Goal: Task Accomplishment & Management: Manage account settings

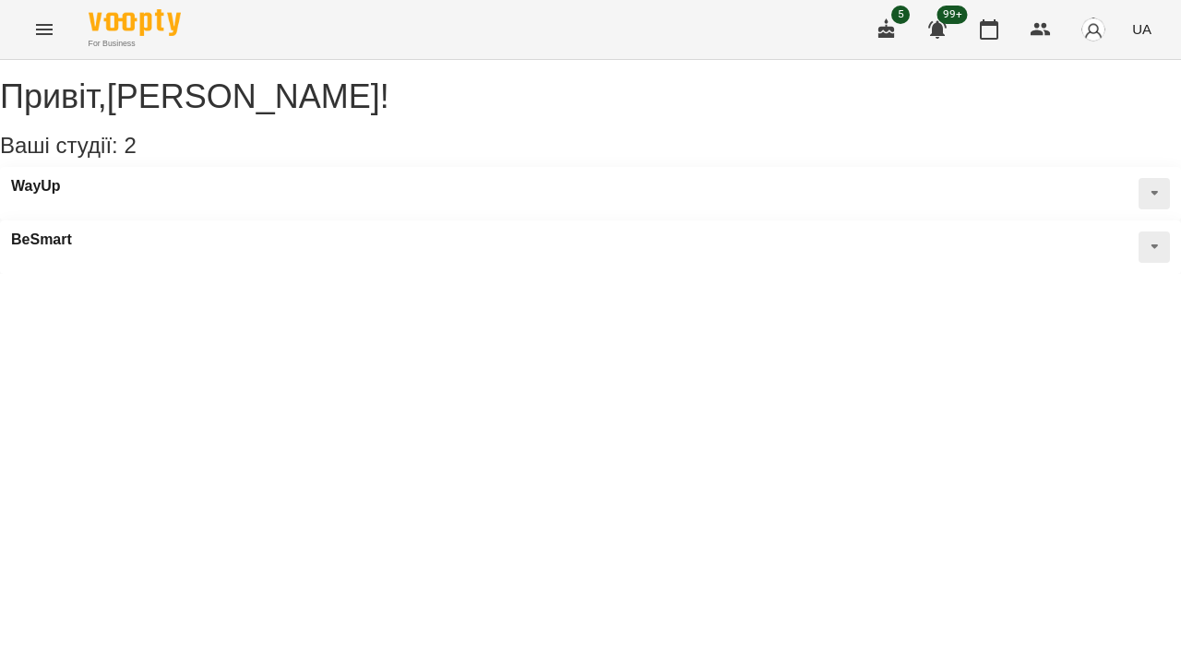
click at [43, 42] on button "Menu" at bounding box center [44, 29] width 44 height 44
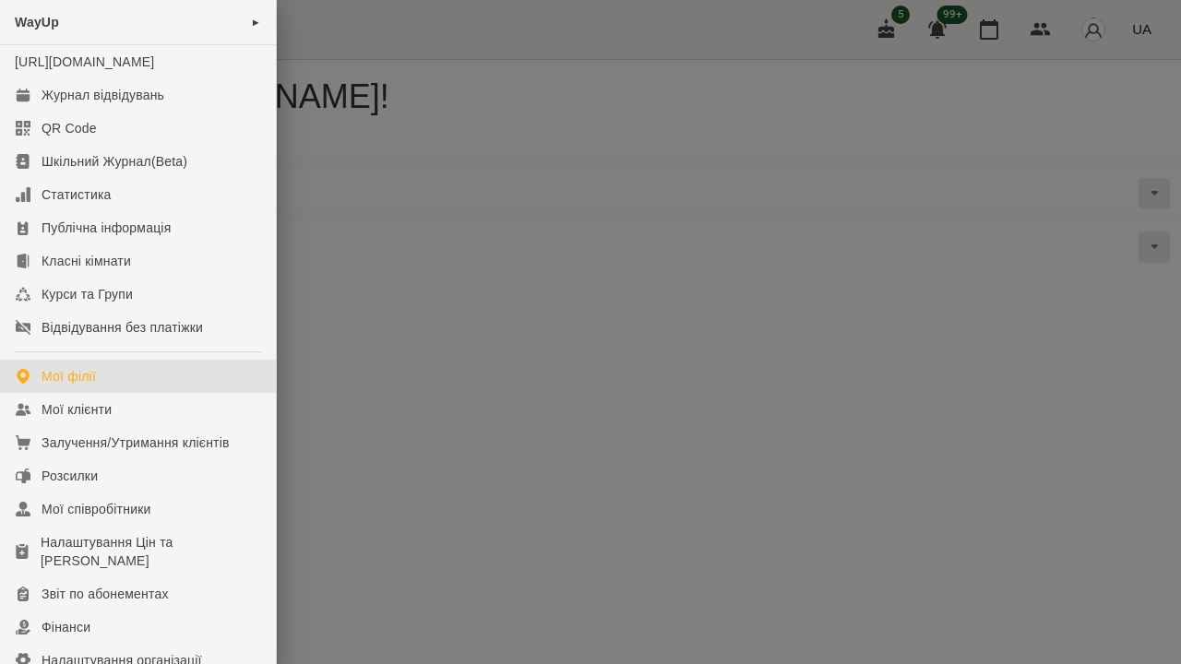
click at [392, 196] on div at bounding box center [590, 332] width 1181 height 664
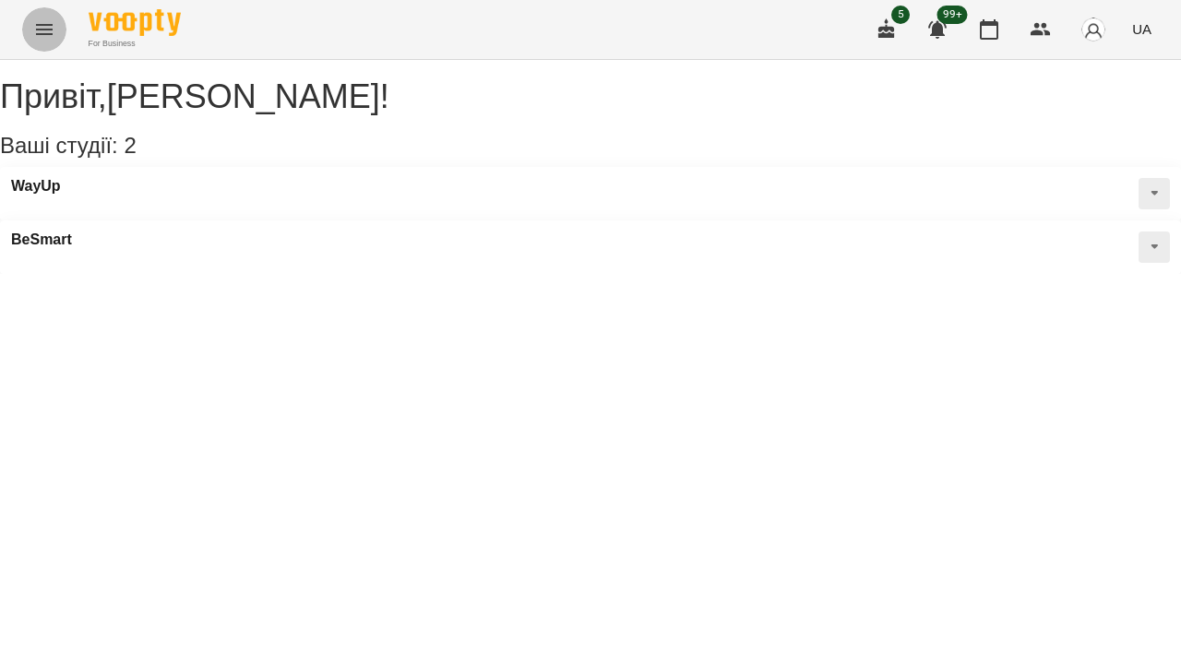
click at [39, 29] on icon "Menu" at bounding box center [44, 29] width 22 height 22
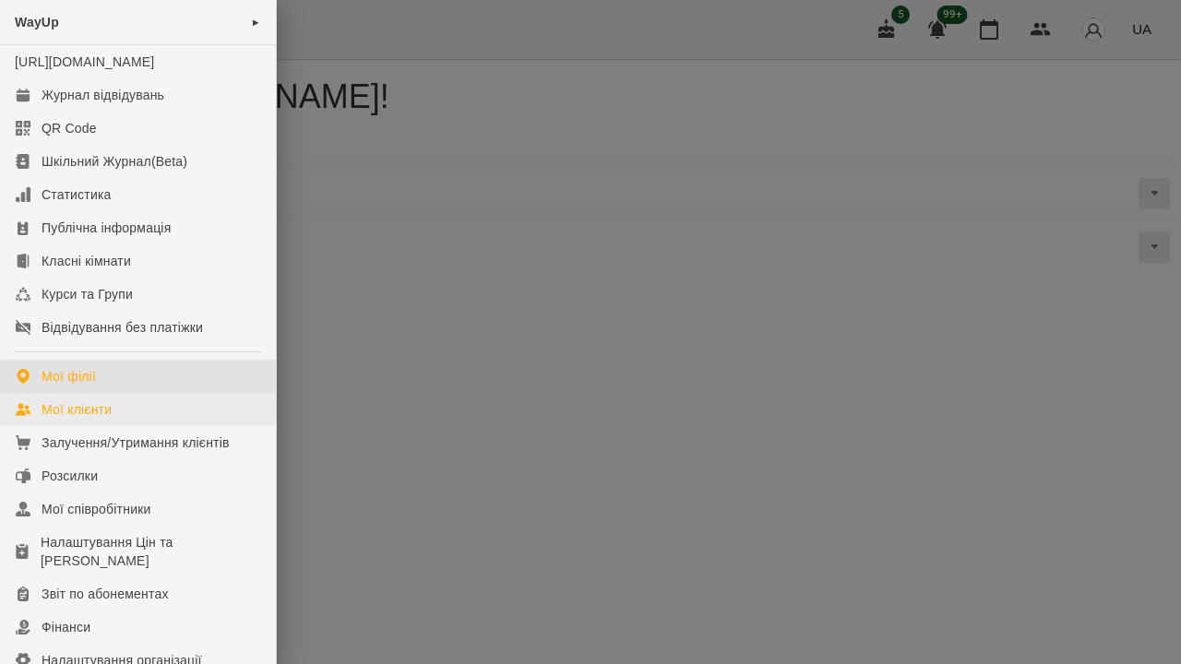
click at [125, 416] on link "Мої клієнти" at bounding box center [138, 409] width 276 height 33
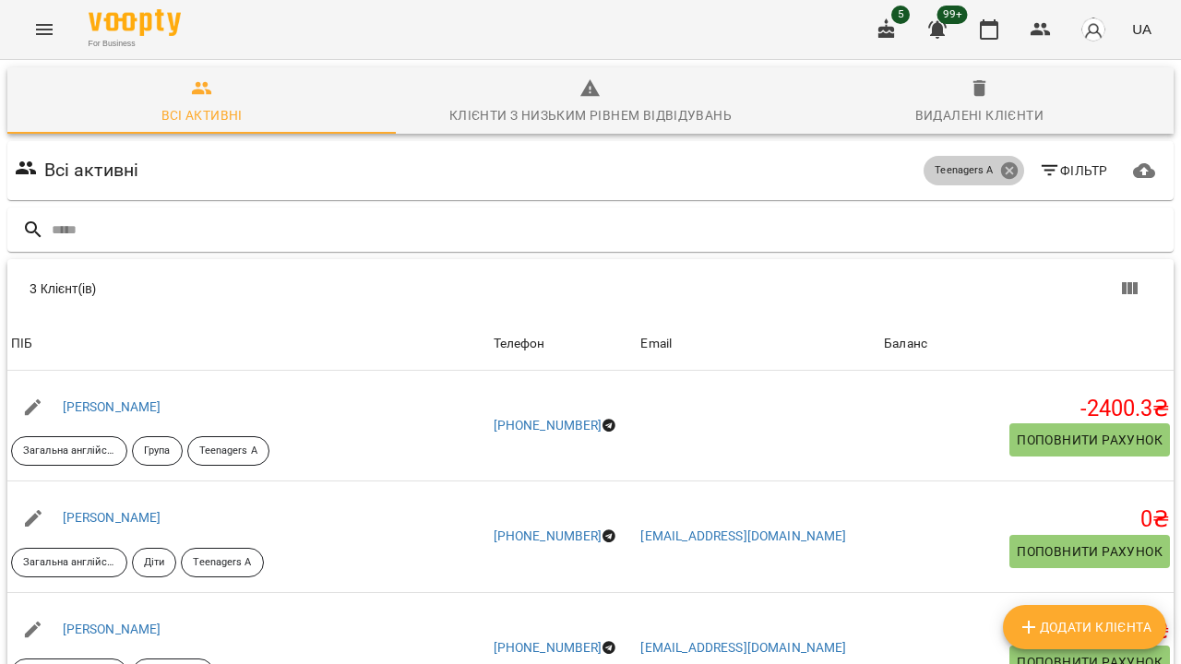
click at [1005, 168] on icon at bounding box center [1009, 171] width 20 height 20
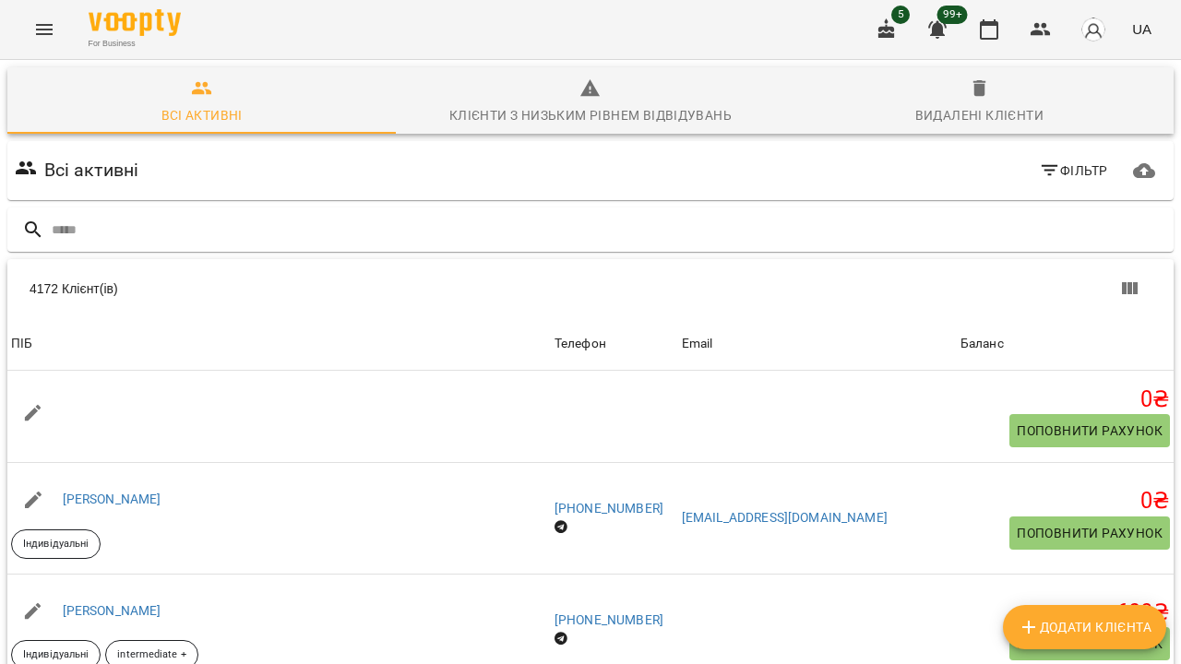
click at [69, 20] on div "For Business 5 99+ UA" at bounding box center [590, 29] width 1181 height 59
click at [49, 26] on icon "Menu" at bounding box center [44, 29] width 17 height 11
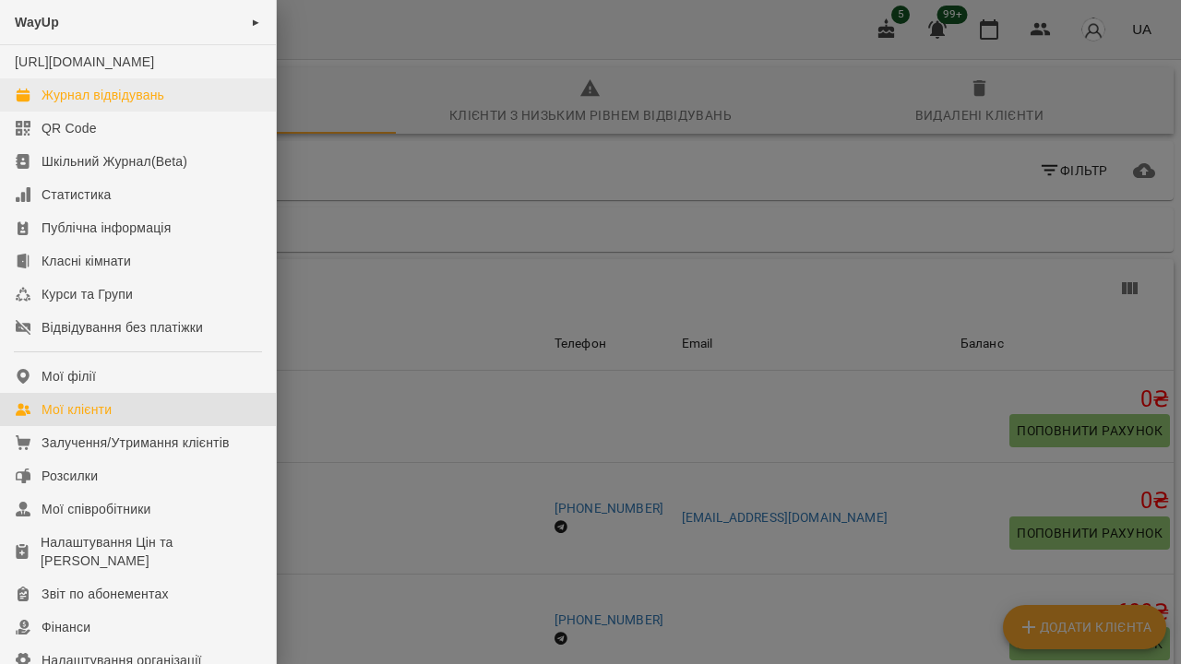
click at [101, 104] on div "Журнал відвідувань" at bounding box center [103, 95] width 123 height 18
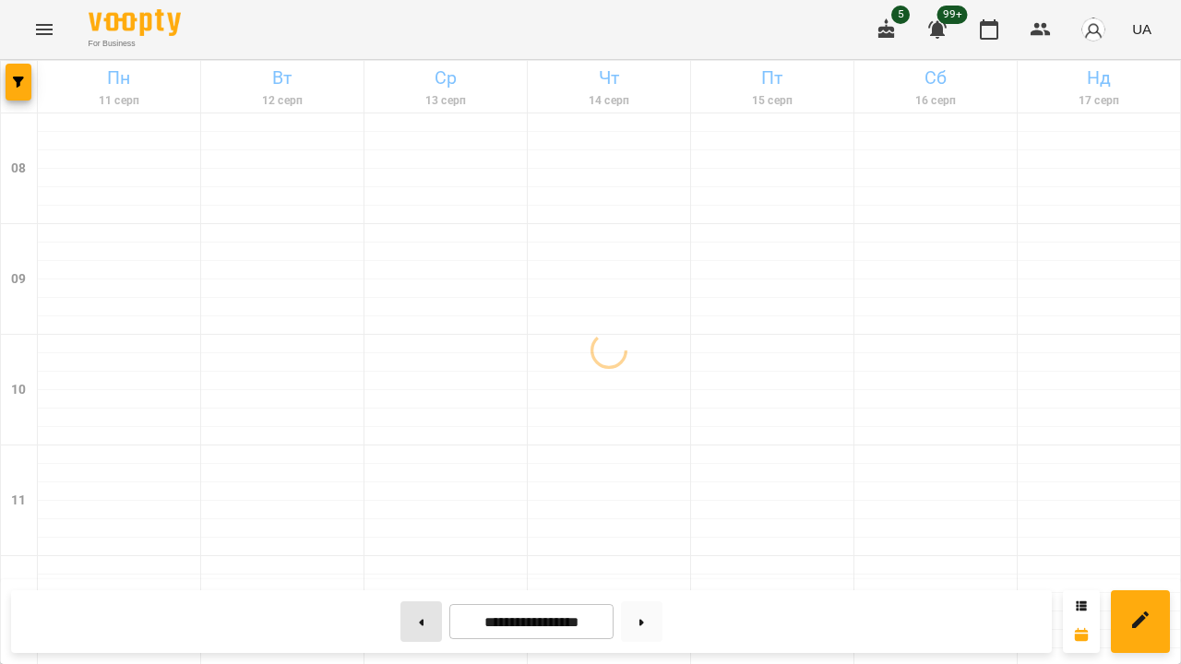
click at [406, 626] on button at bounding box center [421, 622] width 42 height 41
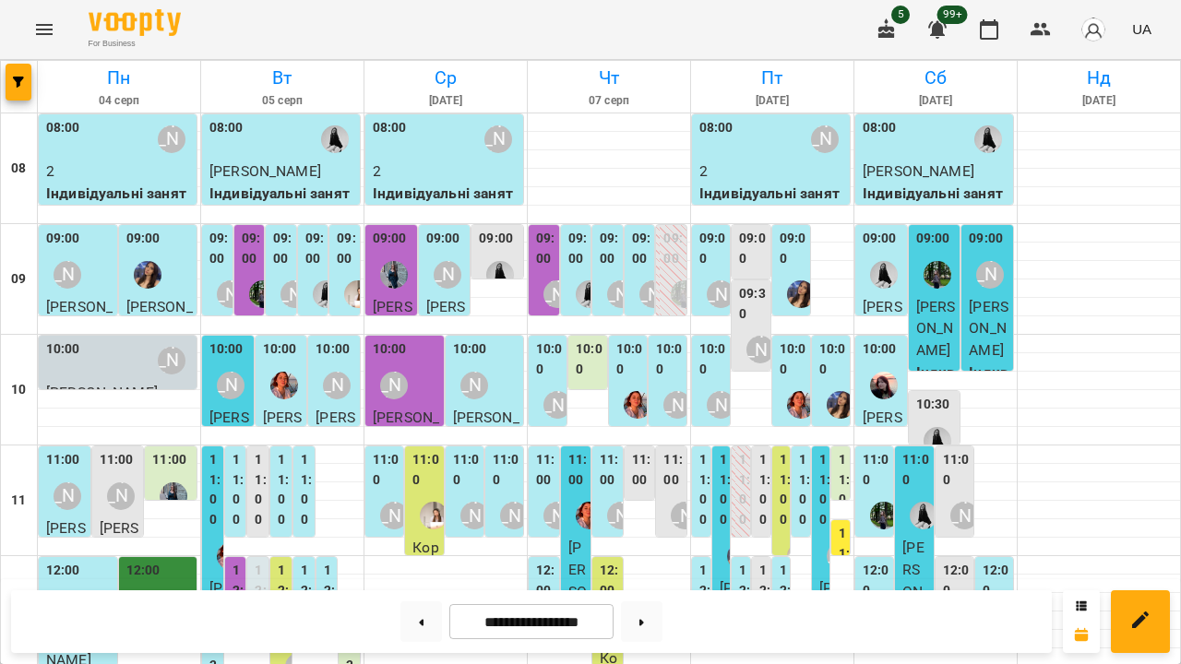
scroll to position [662, 0]
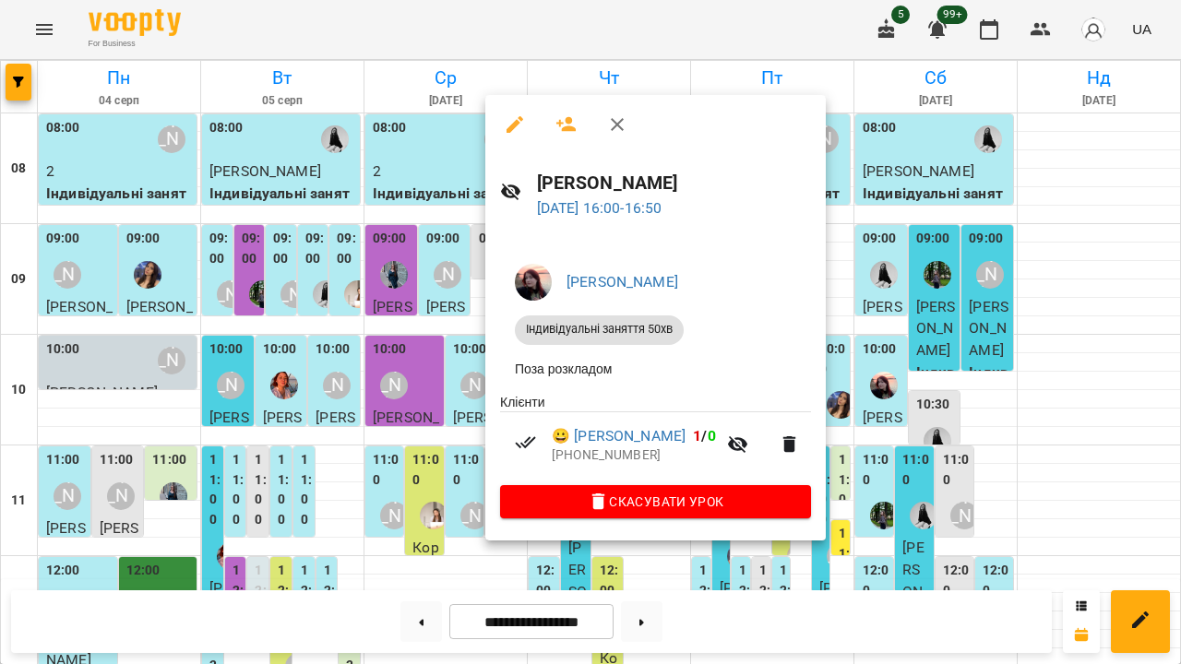
click at [336, 385] on div at bounding box center [590, 332] width 1181 height 664
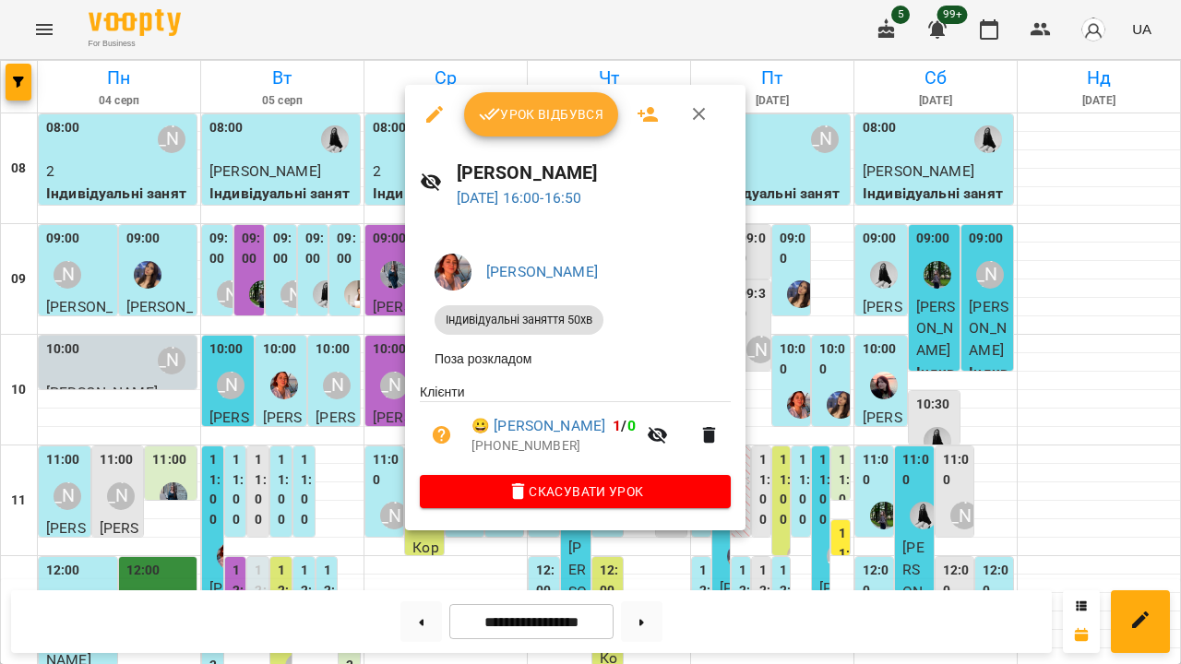
click at [315, 275] on div at bounding box center [590, 332] width 1181 height 664
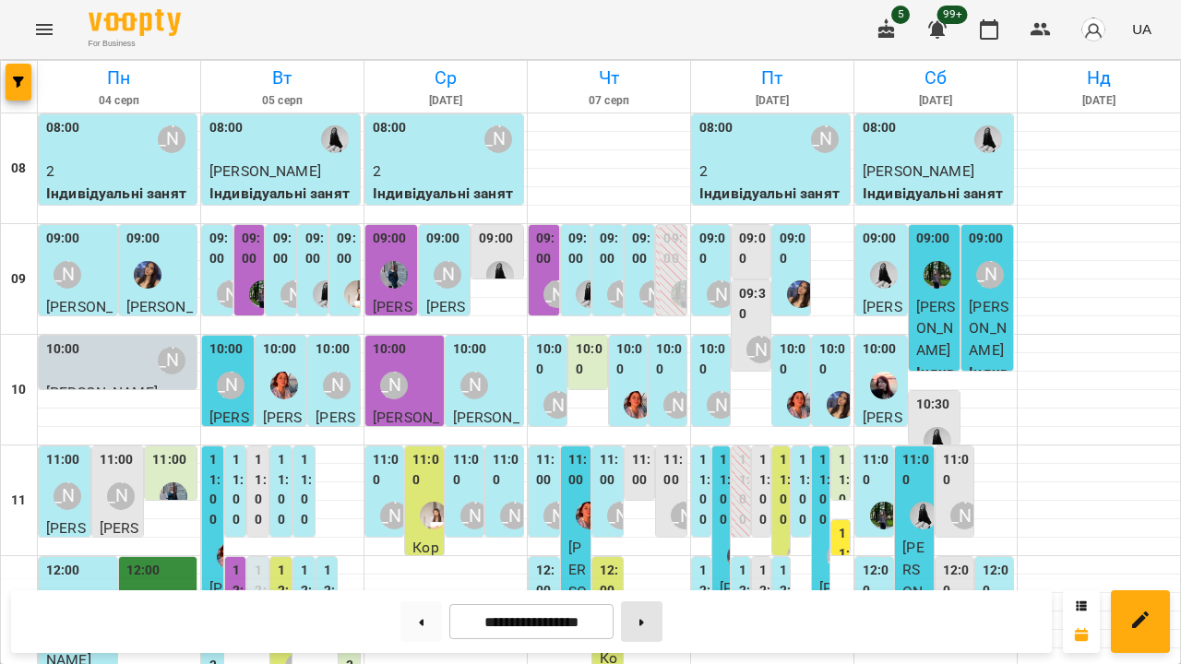
click at [644, 626] on icon at bounding box center [641, 622] width 5 height 7
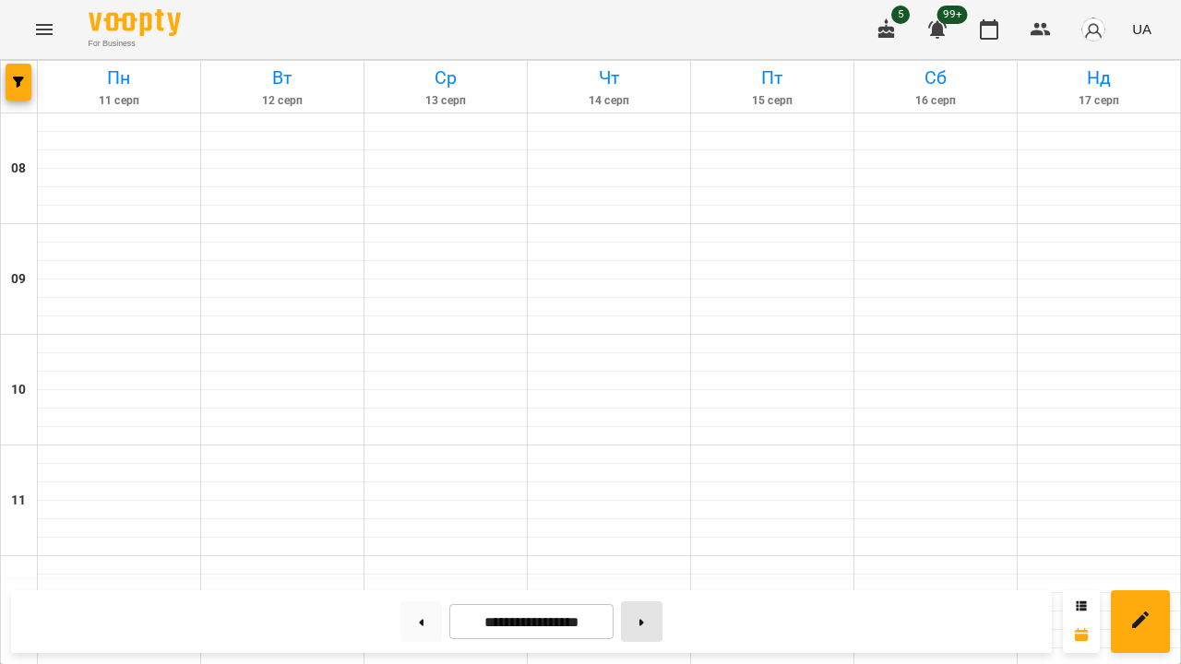
type input "**********"
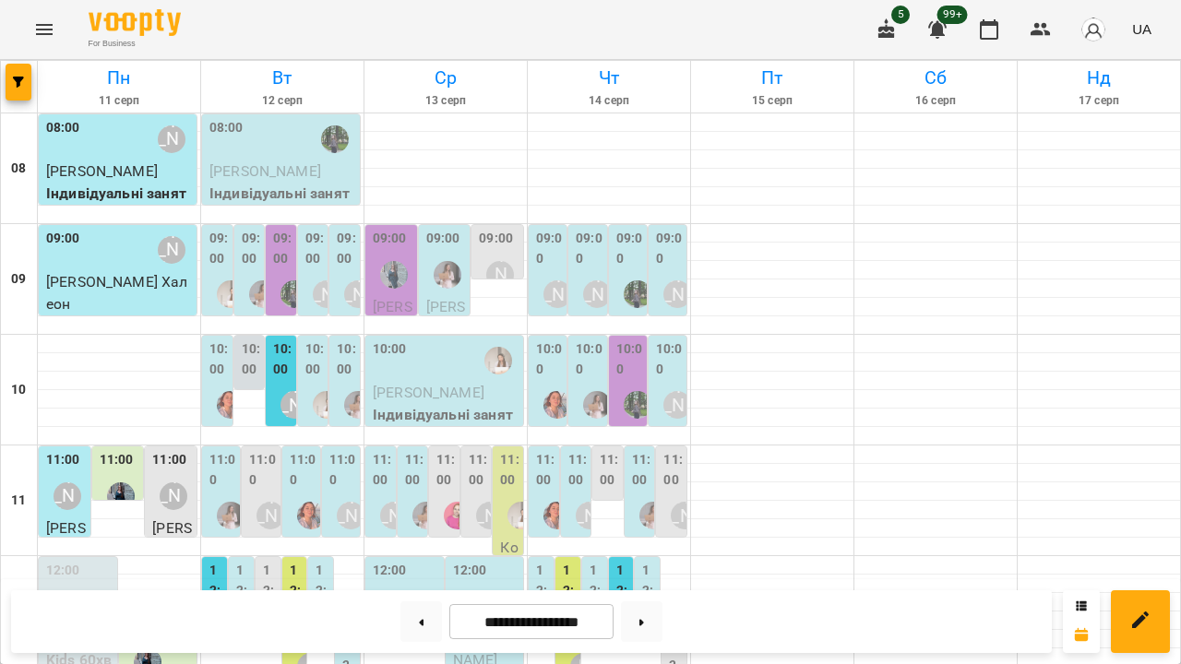
scroll to position [340, 0]
click at [423, 561] on div "12:00 [PERSON_NAME]" at bounding box center [406, 594] width 67 height 67
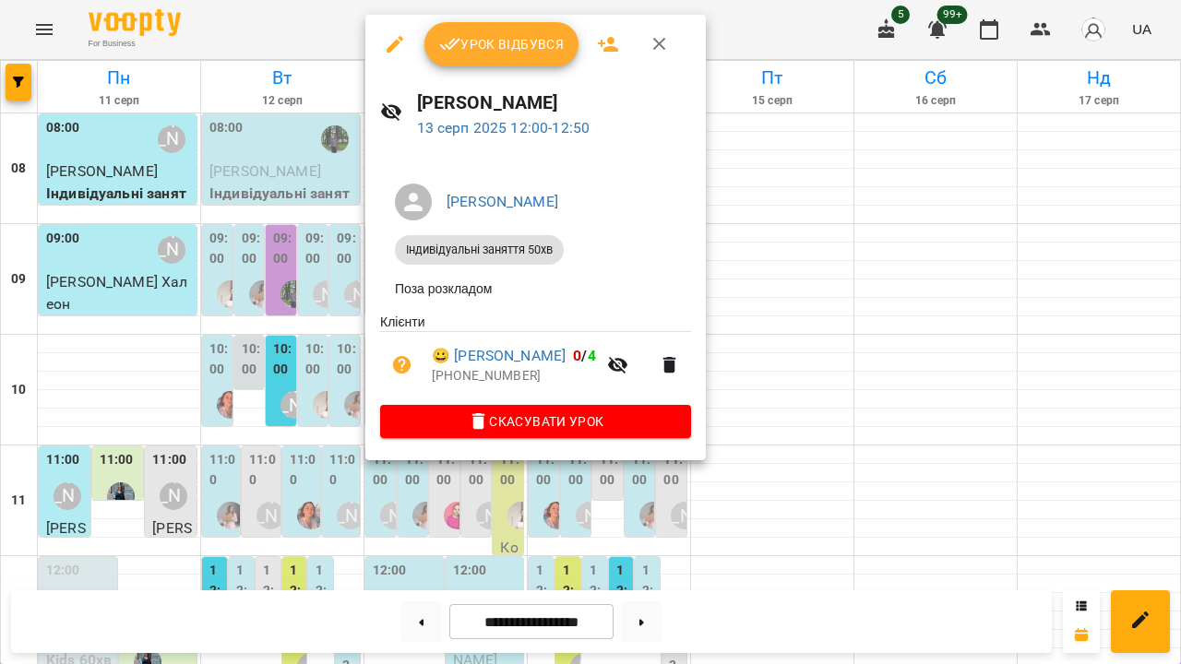
click at [398, 42] on icon "button" at bounding box center [395, 44] width 17 height 17
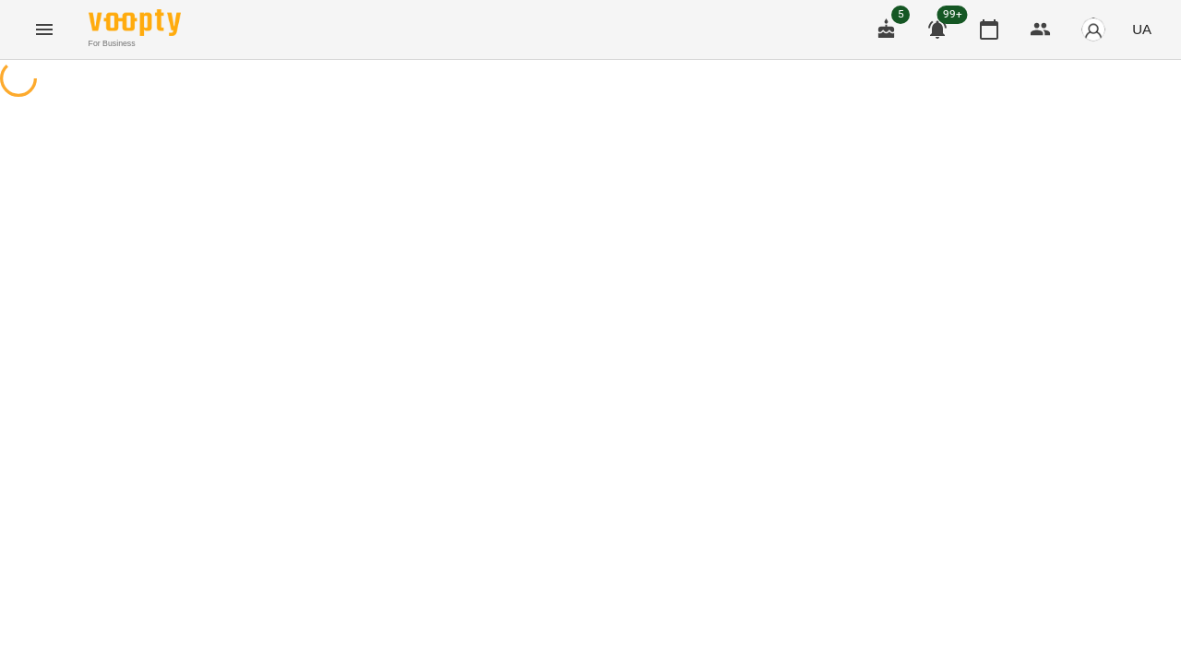
select select "**********"
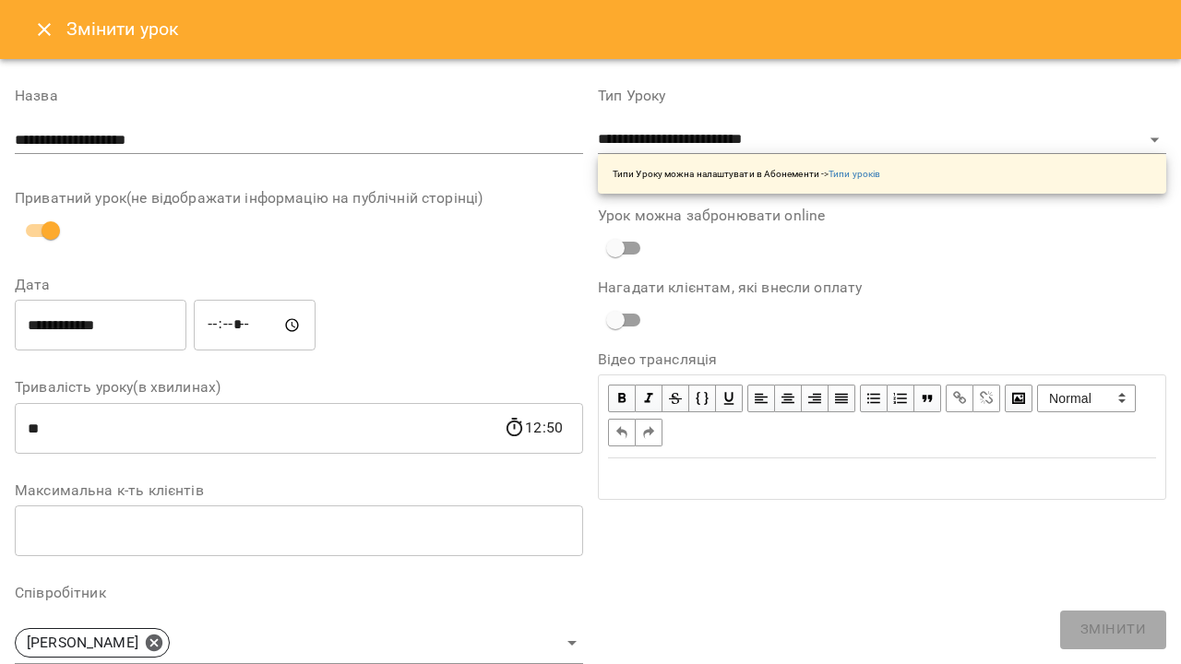
click at [233, 328] on input "*****" at bounding box center [255, 326] width 122 height 52
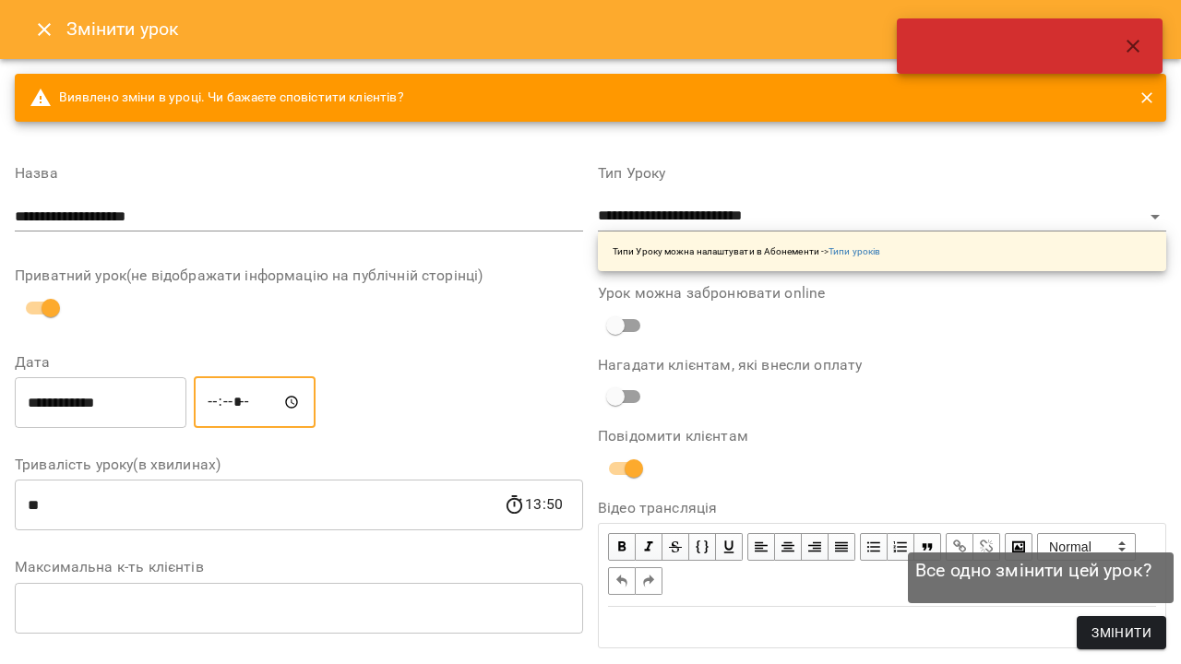
type input "*****"
click at [1142, 639] on span "Змінити" at bounding box center [1121, 633] width 60 height 22
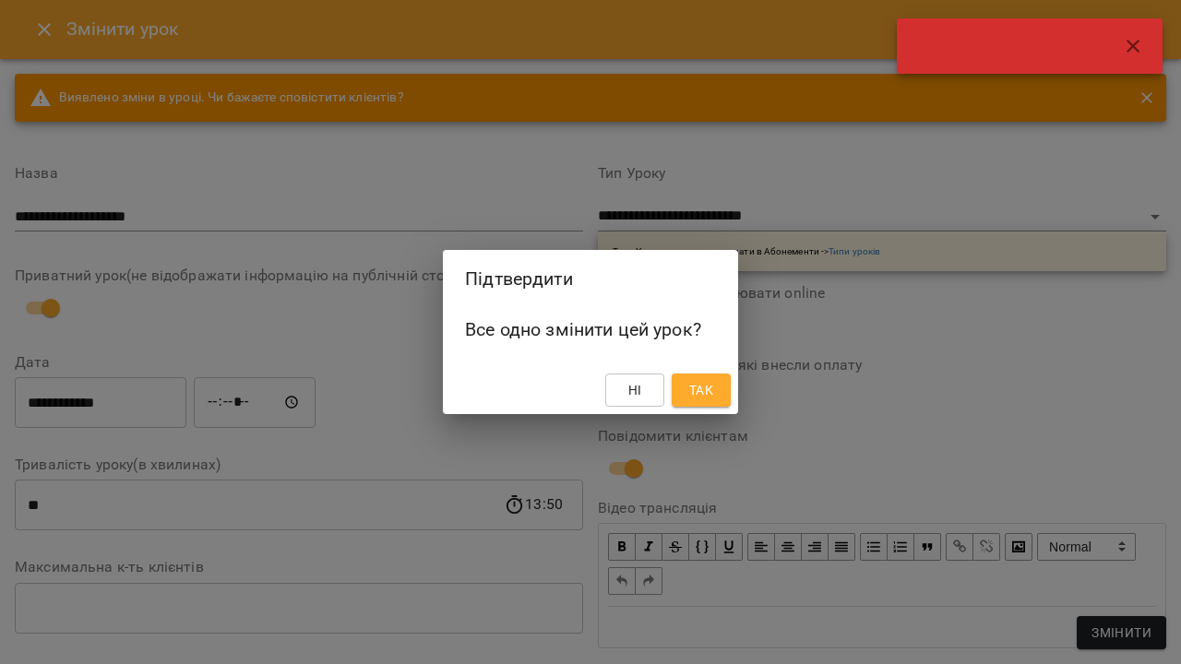
click at [700, 396] on span "Так" at bounding box center [701, 390] width 24 height 22
